Goal: Information Seeking & Learning: Learn about a topic

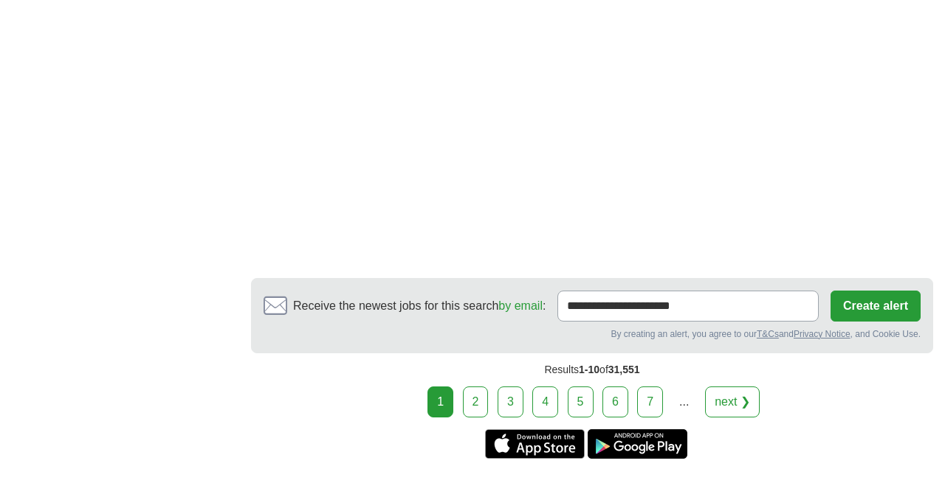
scroll to position [2518, 0]
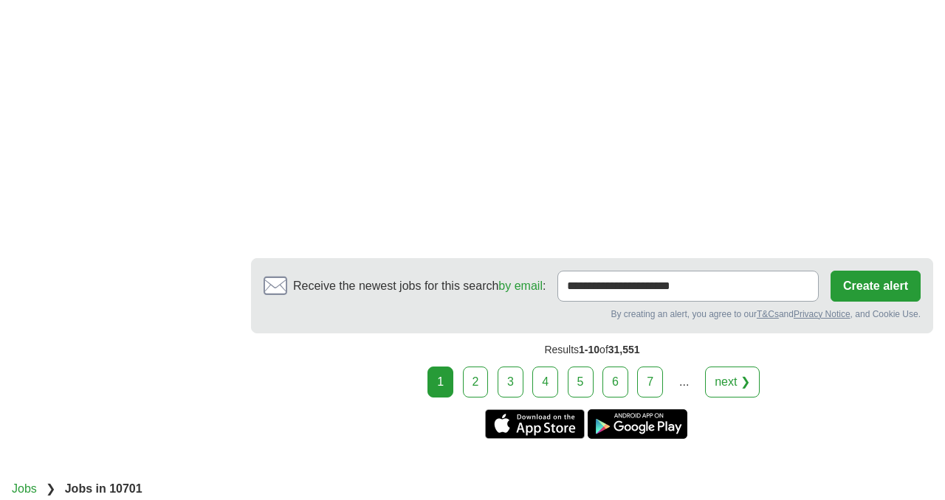
click at [472, 377] on link "2" at bounding box center [476, 382] width 26 height 31
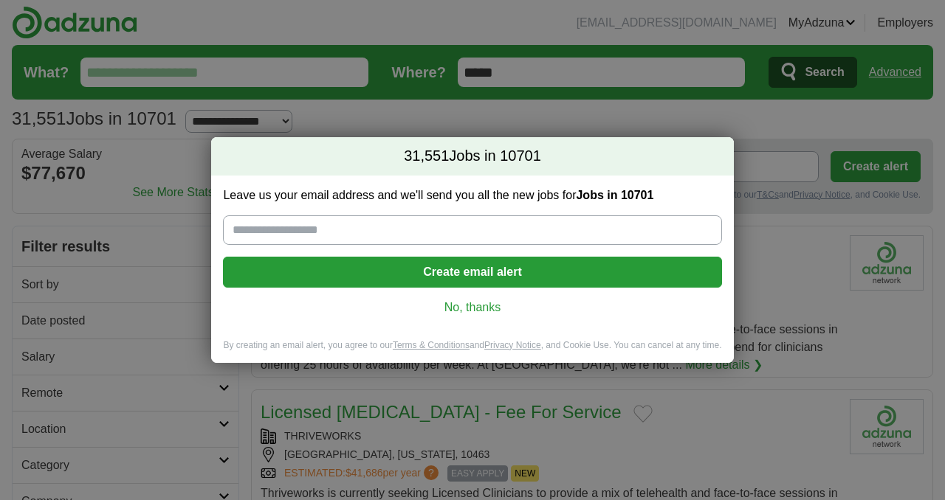
click at [491, 313] on link "No, thanks" at bounding box center [472, 308] width 475 height 16
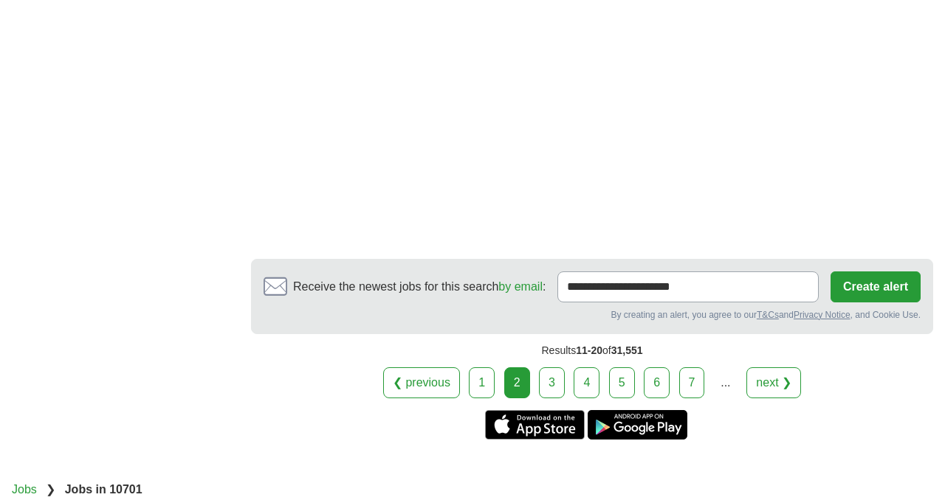
scroll to position [2498, 0]
click at [554, 368] on link "3" at bounding box center [552, 383] width 26 height 31
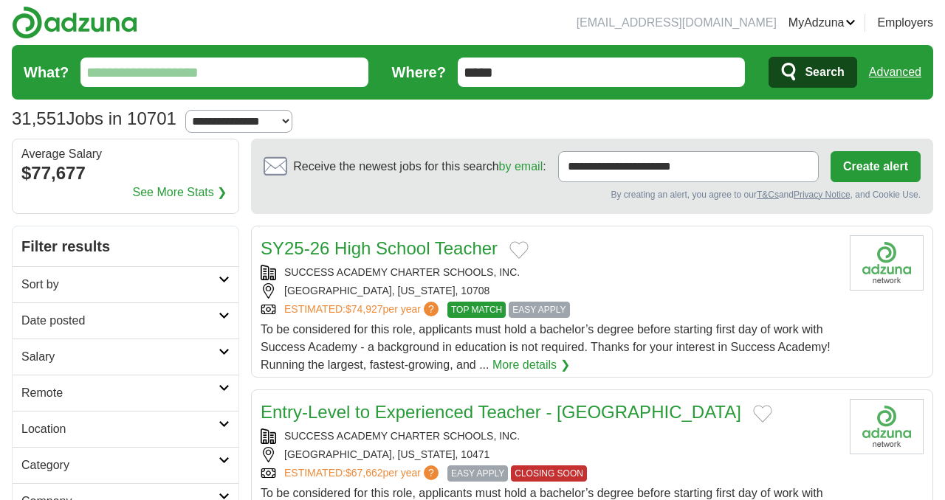
click at [554, 362] on link "More details ❯" at bounding box center [530, 365] width 77 height 18
click at [158, 77] on input "What?" at bounding box center [224, 73] width 288 height 30
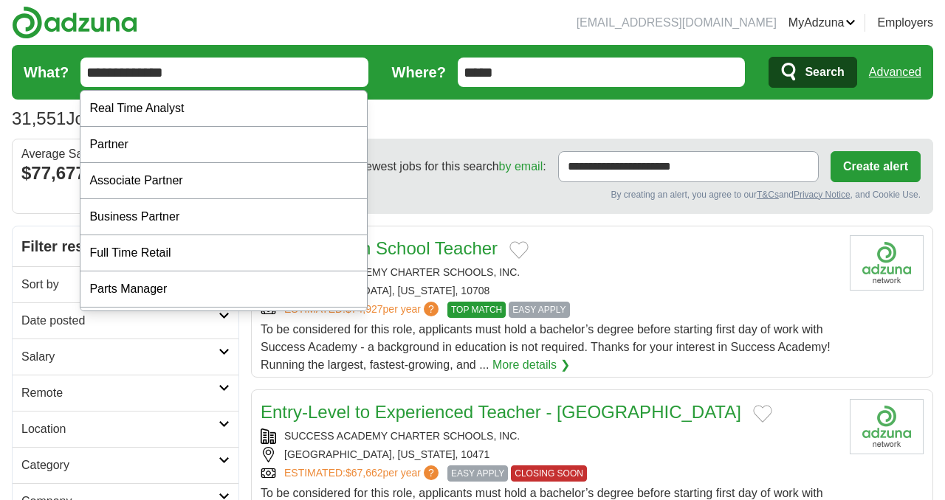
type input "**********"
click at [768, 57] on button "Search" at bounding box center [812, 72] width 88 height 31
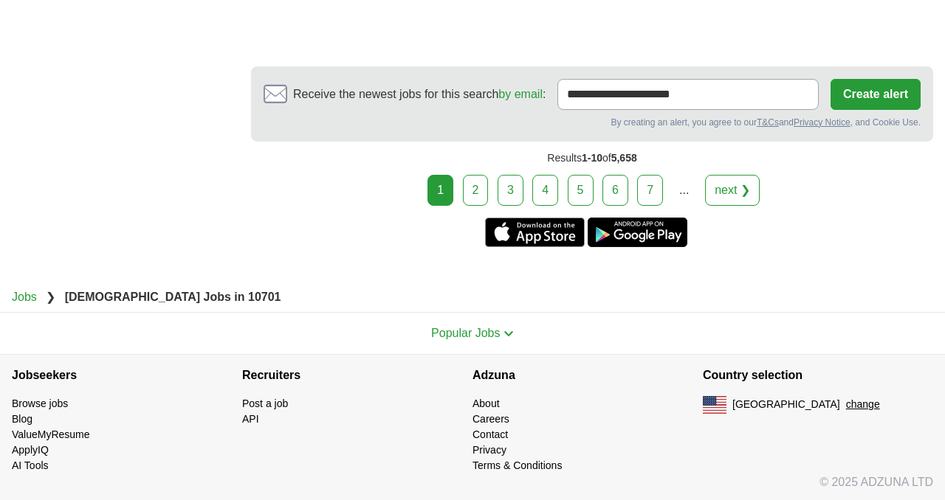
scroll to position [2470, 0]
